Goal: Subscribe to service/newsletter

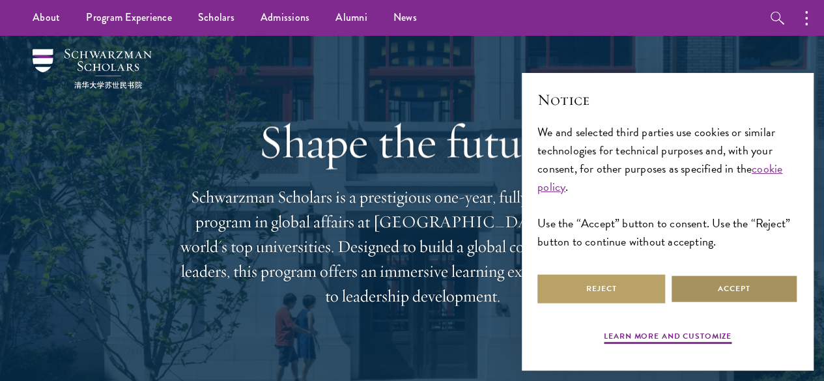
click at [753, 285] on button "Accept" at bounding box center [734, 288] width 128 height 29
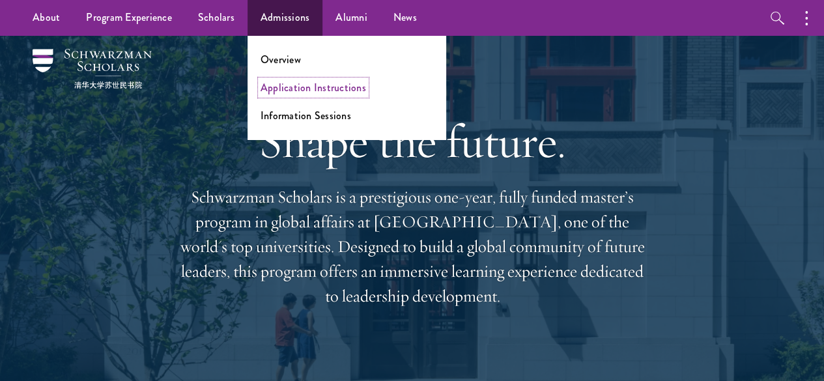
click at [286, 91] on link "Application Instructions" at bounding box center [312, 87] width 105 height 15
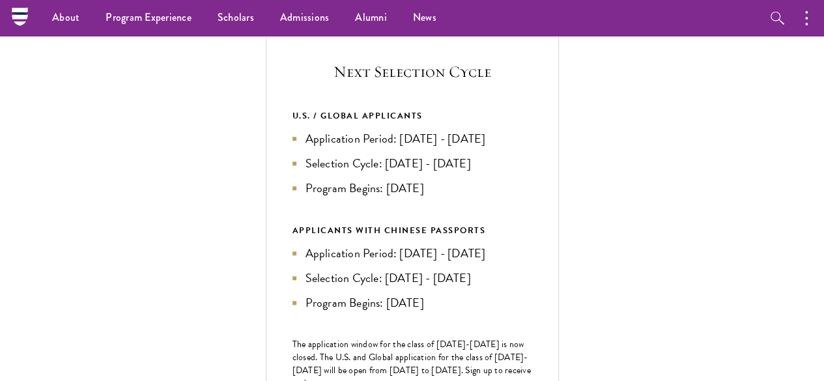
scroll to position [456, 0]
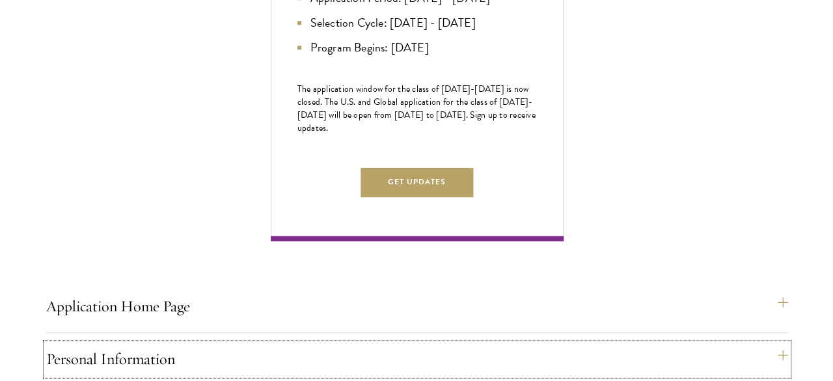
scroll to position [716, 0]
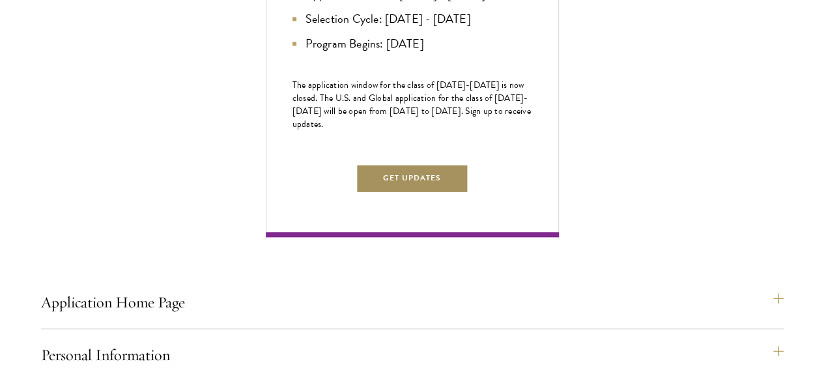
click at [469, 193] on button "Get Updates" at bounding box center [412, 177] width 113 height 29
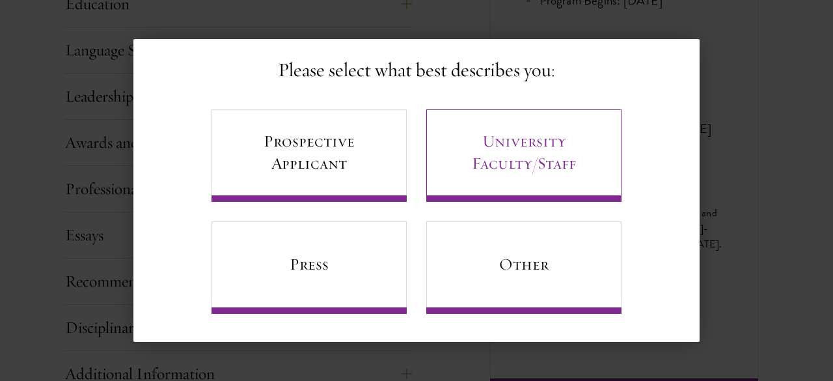
scroll to position [84, 0]
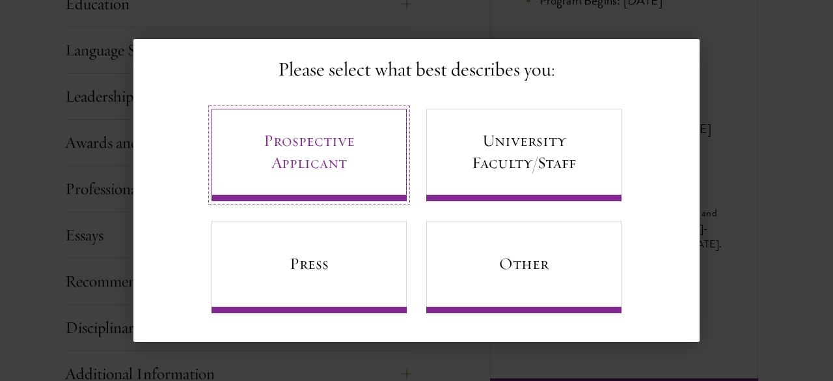
click at [329, 147] on link "Prospective Applicant" at bounding box center [309, 155] width 195 height 92
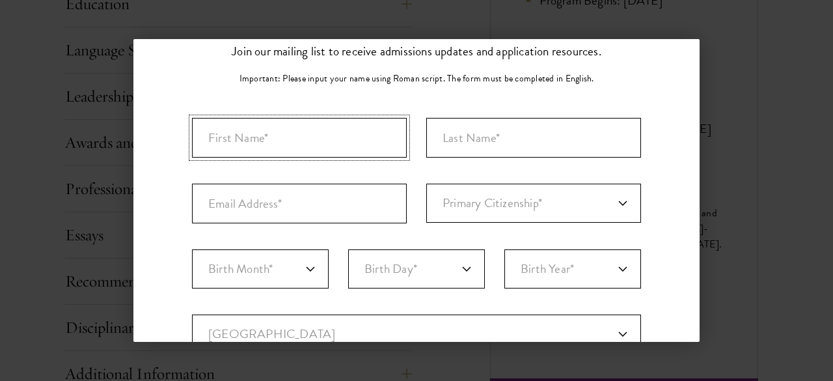
click at [324, 146] on input "First Name*" at bounding box center [299, 138] width 215 height 40
type input "Dayinta"
click at [441, 150] on input "Last Name (Family Name)*" at bounding box center [533, 138] width 215 height 40
type input "Utomo"
click at [341, 213] on input "Email Address*" at bounding box center [299, 204] width 215 height 40
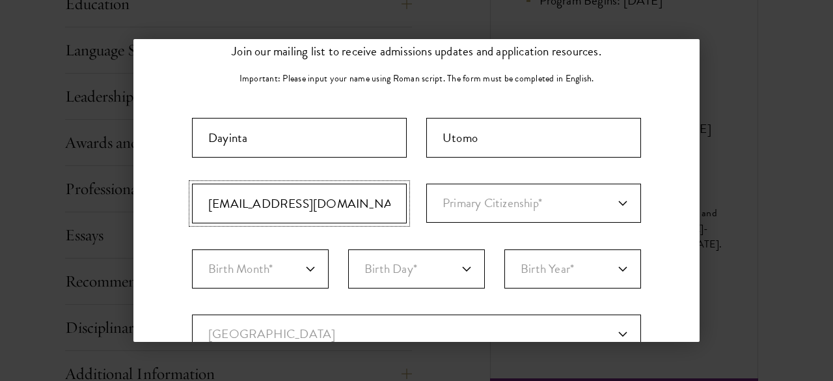
type input "[EMAIL_ADDRESS][DOMAIN_NAME]"
click at [511, 197] on select "Primary Citizenship* [GEOGRAPHIC_DATA] [DEMOGRAPHIC_DATA] [DEMOGRAPHIC_DATA] [D…" at bounding box center [533, 203] width 215 height 39
select select "ID"
click at [426, 184] on select "Primary Citizenship* [GEOGRAPHIC_DATA] [DEMOGRAPHIC_DATA] [DEMOGRAPHIC_DATA] [D…" at bounding box center [533, 203] width 215 height 39
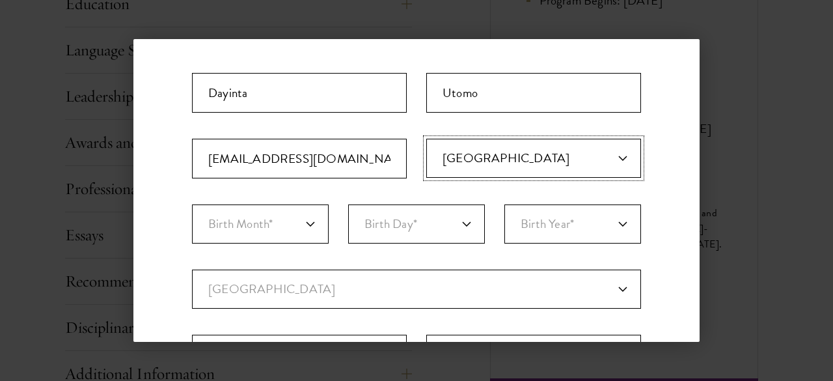
scroll to position [149, 0]
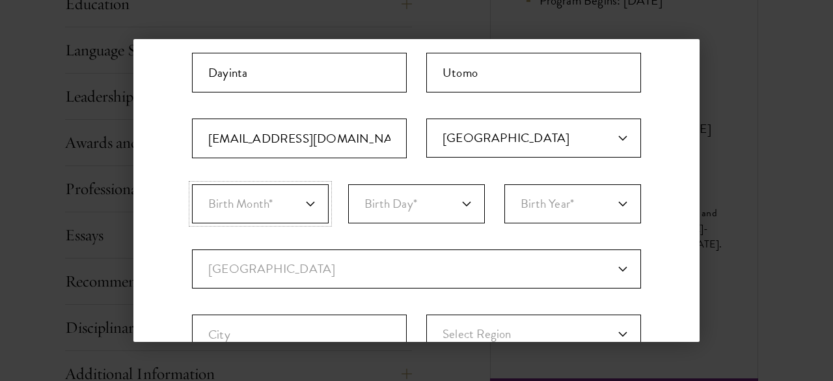
click at [275, 207] on select "Birth Month* January February March April May June July August September Octobe…" at bounding box center [260, 203] width 137 height 39
select select "12"
click at [192, 184] on select "Birth Month* January February March April May June July August September Octobe…" at bounding box center [260, 203] width 137 height 39
click at [389, 202] on select "Birth Day* 1 2 3 4 5 6 7 8 9 10 11 12 13 14 15 16 17 18 19 20 21 22 23 24 25 26…" at bounding box center [416, 203] width 137 height 39
select select "29"
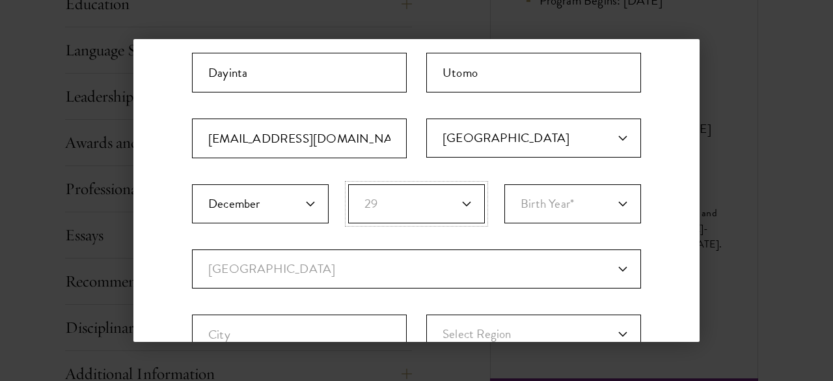
click at [348, 184] on select "Birth Day* 1 2 3 4 5 6 7 8 9 10 11 12 13 14 15 16 17 18 19 20 21 22 23 24 25 26…" at bounding box center [416, 203] width 137 height 39
click at [559, 215] on select "Birth Year* [DEMOGRAPHIC_DATA] [DEMOGRAPHIC_DATA] [DEMOGRAPHIC_DATA] [DEMOGRAPH…" at bounding box center [573, 203] width 137 height 39
select select "1998"
click at [505, 184] on select "Birth Year* [DEMOGRAPHIC_DATA] [DEMOGRAPHIC_DATA] [DEMOGRAPHIC_DATA] [DEMOGRAPH…" at bounding box center [573, 203] width 137 height 39
click at [654, 175] on div "Stay Connected Please select what best describes you: Prospective Applicant Uni…" at bounding box center [416, 298] width 566 height 739
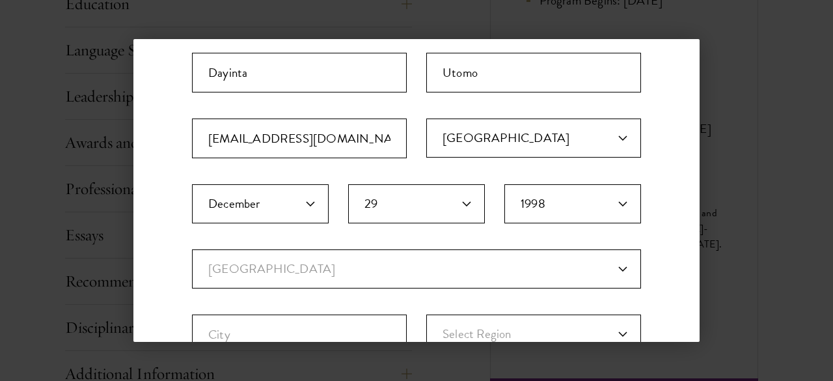
scroll to position [279, 0]
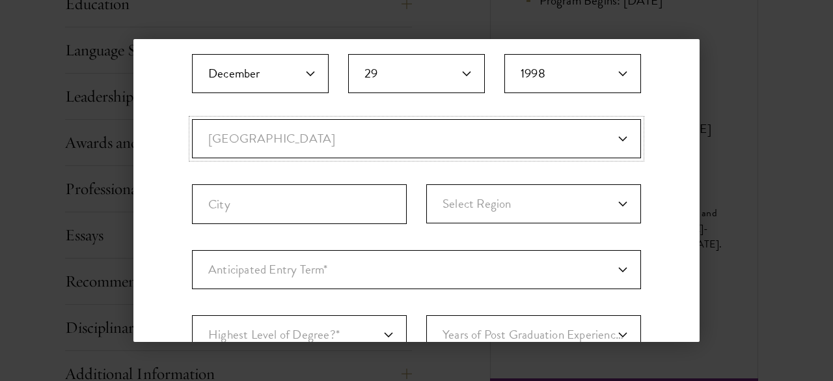
click at [438, 136] on select "Current Country [GEOGRAPHIC_DATA] [GEOGRAPHIC_DATA] [GEOGRAPHIC_DATA] [GEOGRAPH…" at bounding box center [416, 138] width 449 height 39
select select "ID"
click at [192, 119] on select "Current Country [GEOGRAPHIC_DATA] [GEOGRAPHIC_DATA] [GEOGRAPHIC_DATA] [GEOGRAPH…" at bounding box center [416, 138] width 449 height 39
select select
click at [315, 200] on input "City" at bounding box center [299, 204] width 215 height 40
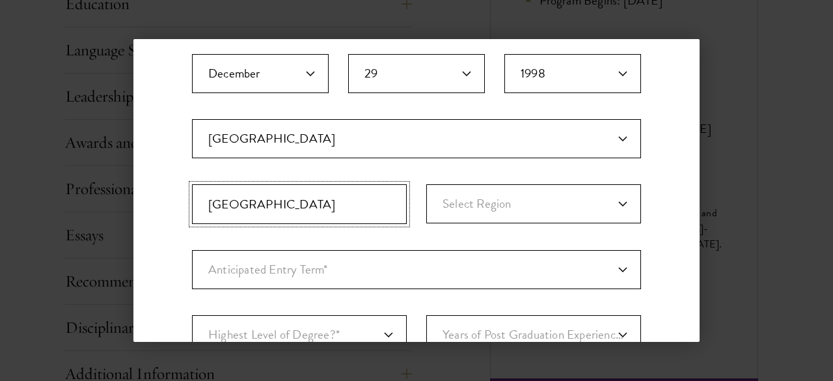
type input "[GEOGRAPHIC_DATA]"
click at [447, 214] on select "Select Region [GEOGRAPHIC_DATA] [GEOGRAPHIC_DATA] [GEOGRAPHIC_DATA] [GEOGRAPHIC…" at bounding box center [533, 203] width 215 height 39
select select "Java"
click at [426, 184] on select "Select Region [GEOGRAPHIC_DATA] [GEOGRAPHIC_DATA] [GEOGRAPHIC_DATA] [GEOGRAPHIC…" at bounding box center [533, 203] width 215 height 39
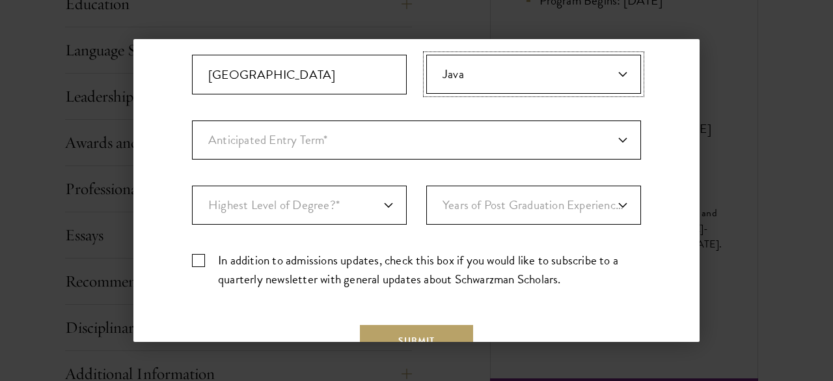
scroll to position [410, 0]
click at [388, 142] on select "Anticipated Entry Term* [DATE] (Application opens [DATE]) Just Exploring" at bounding box center [416, 139] width 449 height 39
select select "e64b8ab3-eabb-4867-96d5-7e6b4840665f"
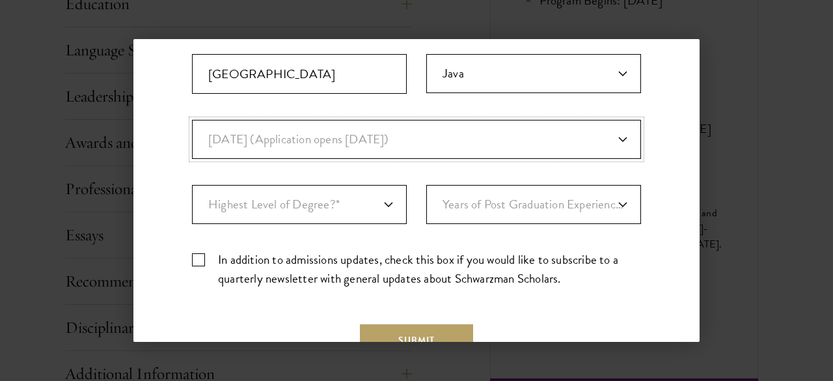
click at [192, 120] on select "Anticipated Entry Term* [DATE] (Application opens [DATE]) Just Exploring" at bounding box center [416, 139] width 449 height 39
click at [356, 137] on select "Anticipated Entry Term* [DATE] (Application opens [DATE]) Just Exploring" at bounding box center [416, 139] width 449 height 39
click at [192, 120] on select "Anticipated Entry Term* [DATE] (Application opens [DATE]) Just Exploring" at bounding box center [416, 139] width 449 height 39
drag, startPoint x: 326, startPoint y: 145, endPoint x: 329, endPoint y: 154, distance: 9.1
click at [329, 147] on select "Anticipated Entry Term* [DATE] (Application opens [DATE]) Just Exploring" at bounding box center [416, 139] width 449 height 39
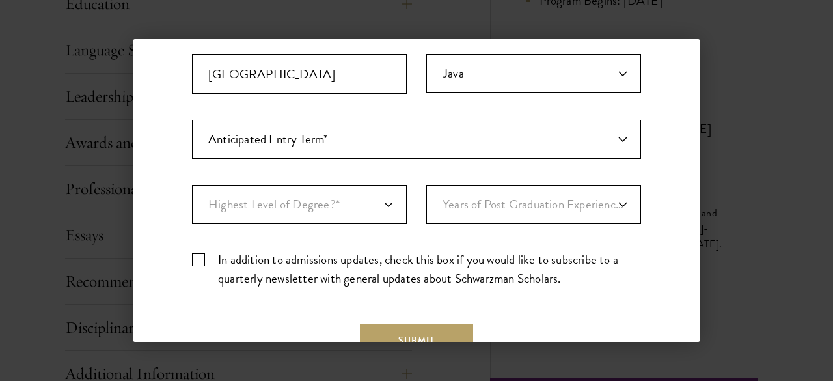
select select "a6790467-ebe7-4045-a56a-66c1cae98076"
click at [192, 120] on select "Anticipated Entry Term* [DATE] (Application opens [DATE]) Just Exploring" at bounding box center [416, 139] width 449 height 39
click at [306, 204] on select "Highest Level of Degree?* PHD Bachelor's Master's Current Undergraduate Student" at bounding box center [299, 204] width 215 height 39
select select "009547fe-3364-4351-8e81-63abea734008"
click at [192, 185] on select "Highest Level of Degree?* PHD Bachelor's Master's Current Undergraduate Student" at bounding box center [299, 204] width 215 height 39
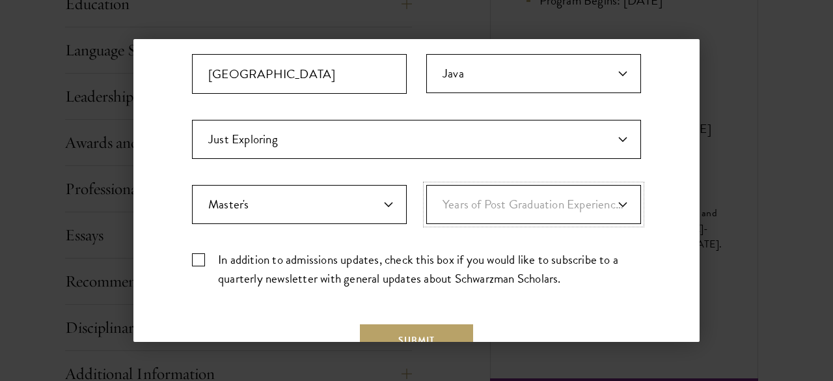
click at [481, 205] on select "Years of Post Graduation Experience?* 1 2 3 4 5 6 7 8 9 10" at bounding box center [533, 204] width 215 height 39
click at [426, 185] on select "Years of Post Graduation Experience?* 1 2 3 4 5 6 7 8 9 10" at bounding box center [533, 204] width 215 height 39
click at [540, 201] on select "Years of Post Graduation Experience?* 1 2 3 4 5 6 7 8 9 10" at bounding box center [533, 204] width 215 height 39
select select "1"
click at [426, 185] on select "Years of Post Graduation Experience?* 1 2 3 4 5 6 7 8 9 10" at bounding box center [533, 204] width 215 height 39
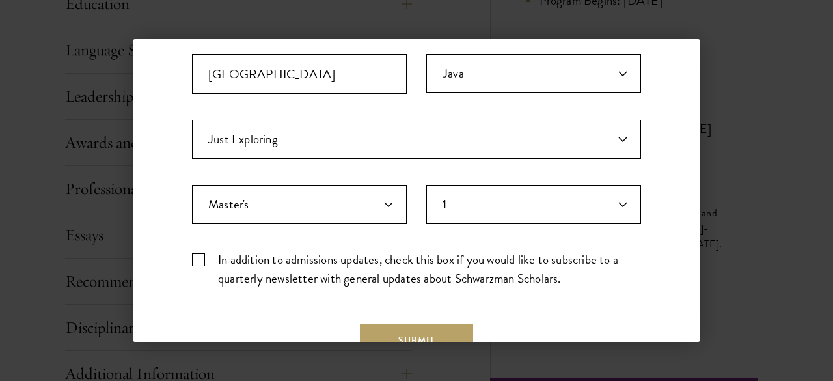
click at [203, 260] on label "In addition to admissions updates, check this box if you would like to subscrib…" at bounding box center [416, 269] width 449 height 38
click at [203, 258] on input "In addition to admissions updates, check this box if you would like to subscrib…" at bounding box center [416, 254] width 449 height 8
checkbox input "true"
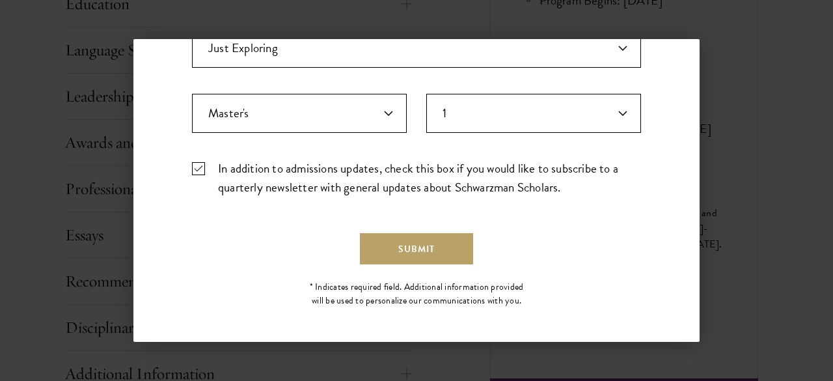
scroll to position [501, 0]
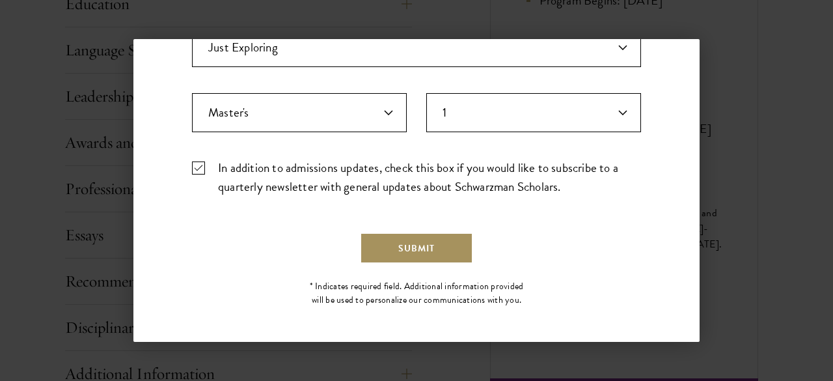
click at [409, 255] on button "Submit" at bounding box center [416, 247] width 113 height 31
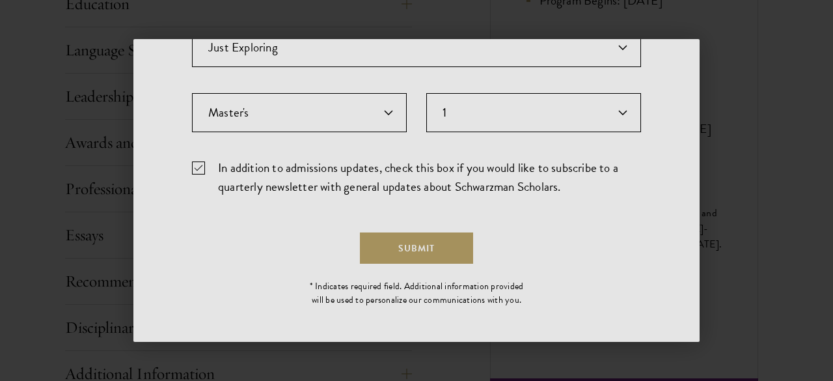
scroll to position [0, 0]
